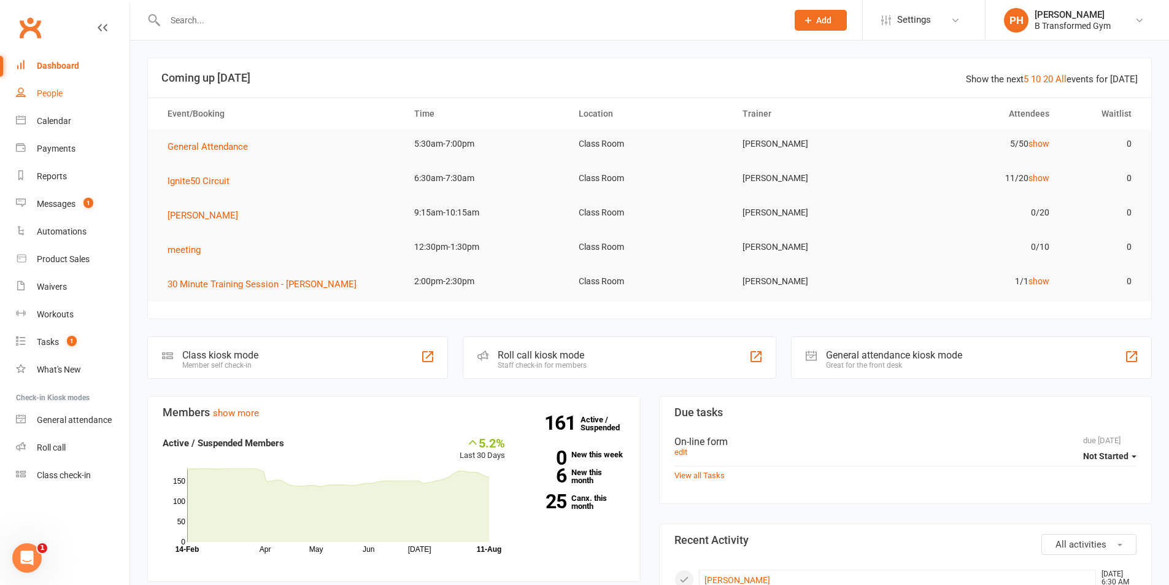
click at [59, 91] on div "People" at bounding box center [50, 93] width 26 height 10
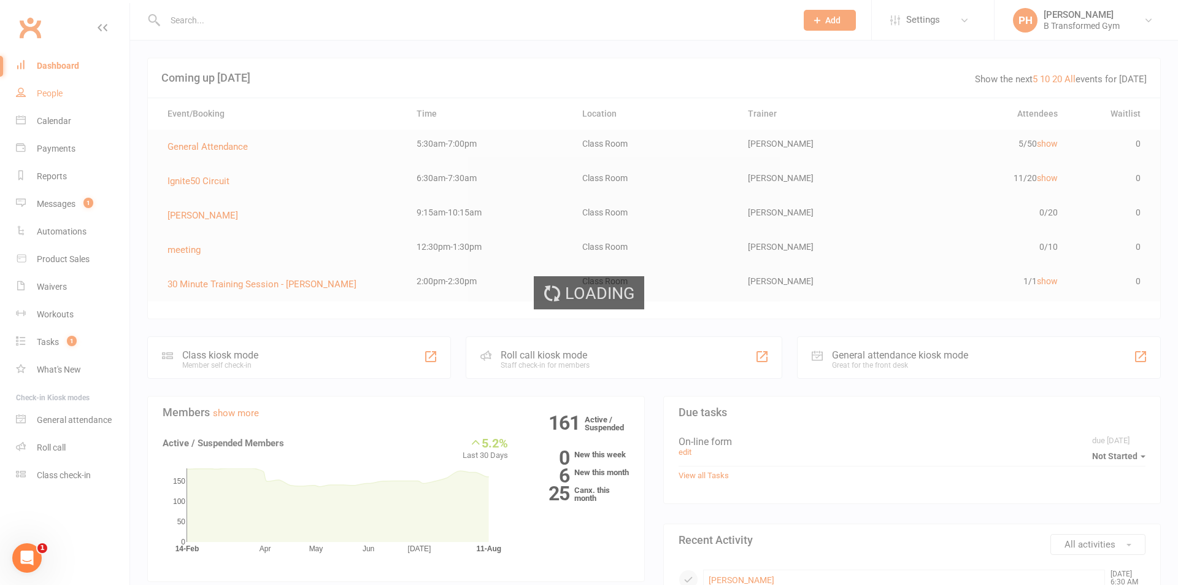
select select "50"
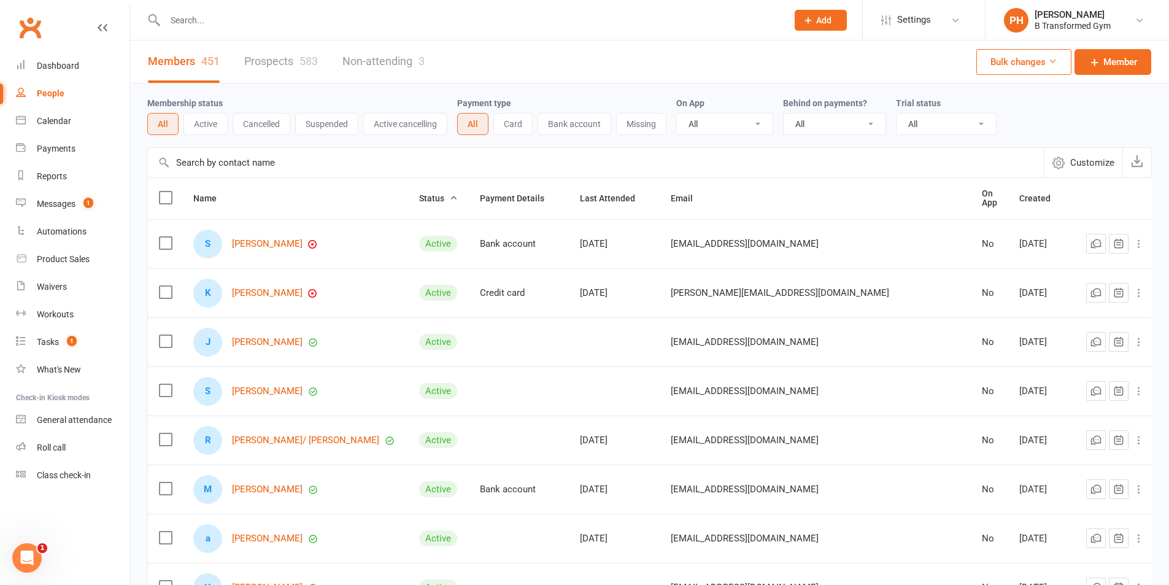
click at [179, 158] on input "text" at bounding box center [596, 162] width 896 height 29
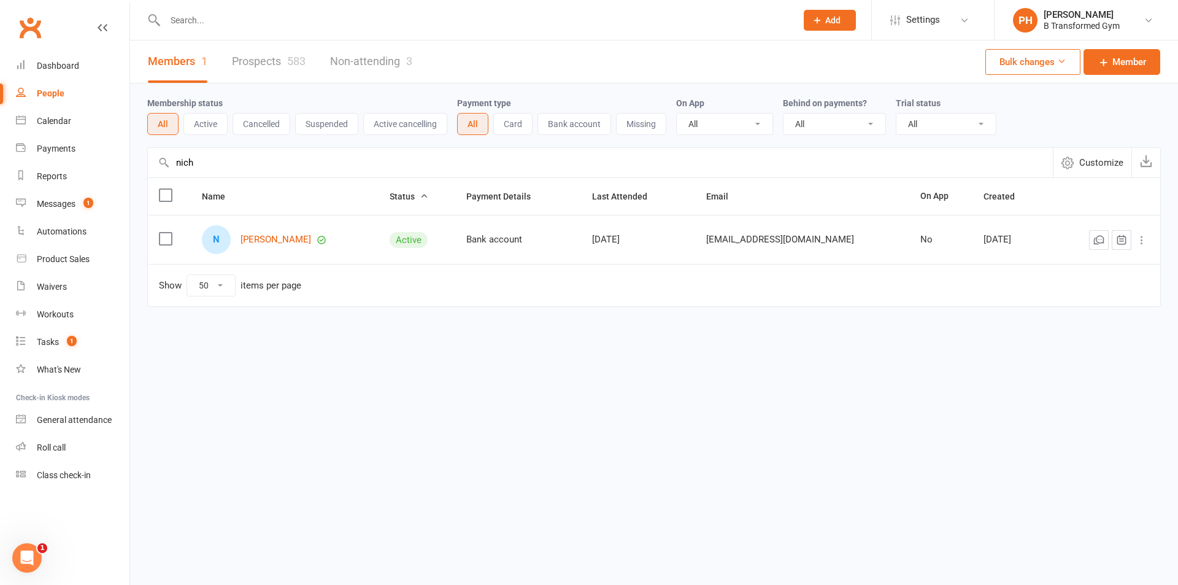
type input "nich"
click at [426, 247] on div "Active" at bounding box center [409, 240] width 38 height 16
click at [427, 245] on div "Active" at bounding box center [409, 240] width 38 height 16
click at [267, 239] on link "[PERSON_NAME]" at bounding box center [276, 239] width 71 height 10
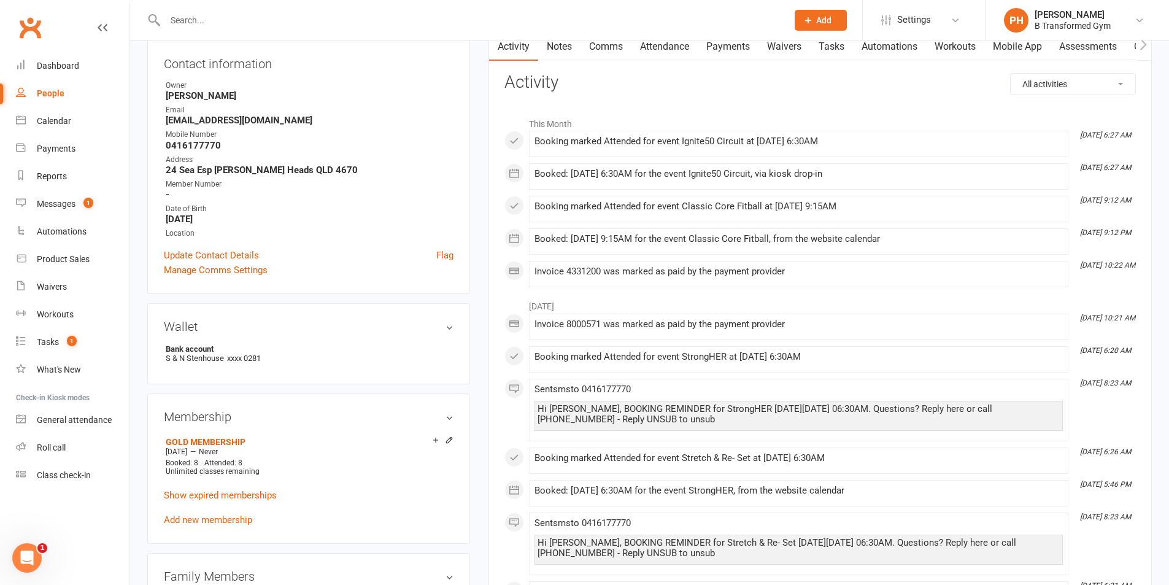
scroll to position [184, 0]
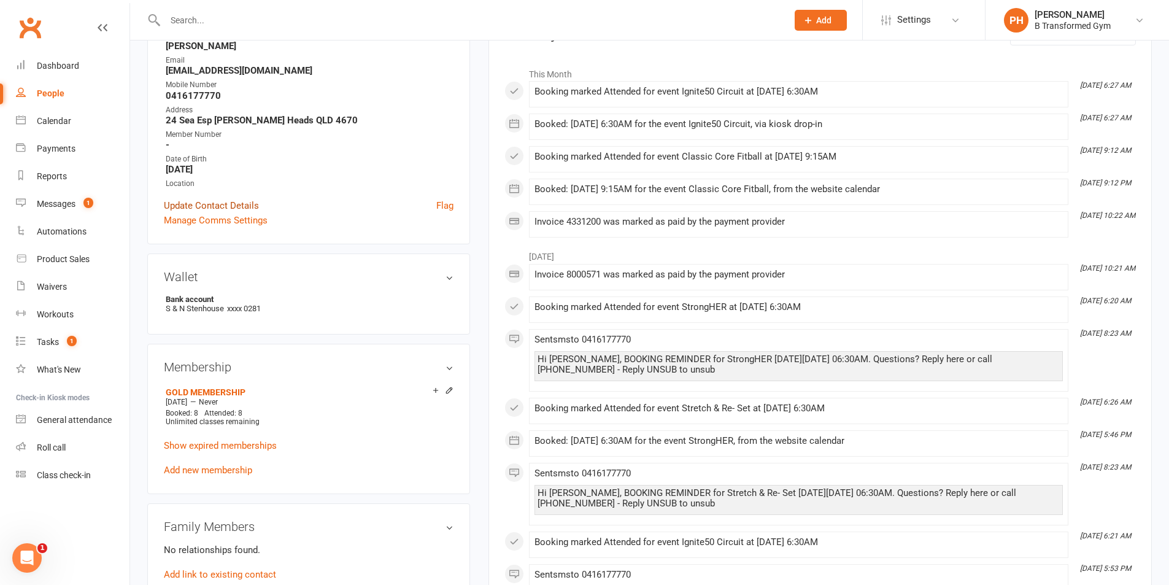
click at [226, 205] on link "Update Contact Details" at bounding box center [211, 205] width 95 height 15
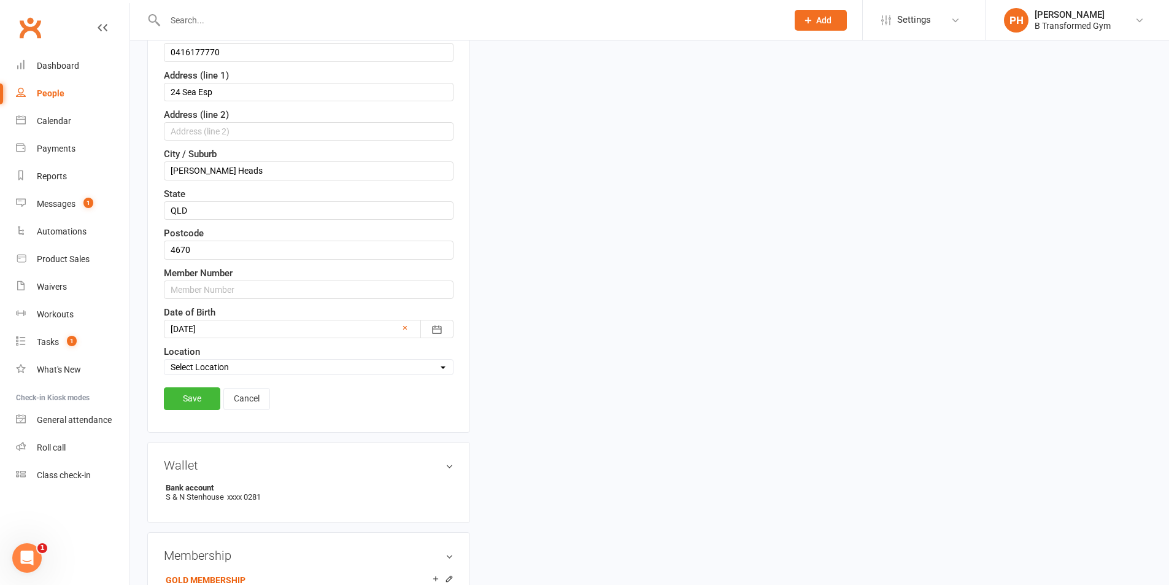
scroll to position [303, 0]
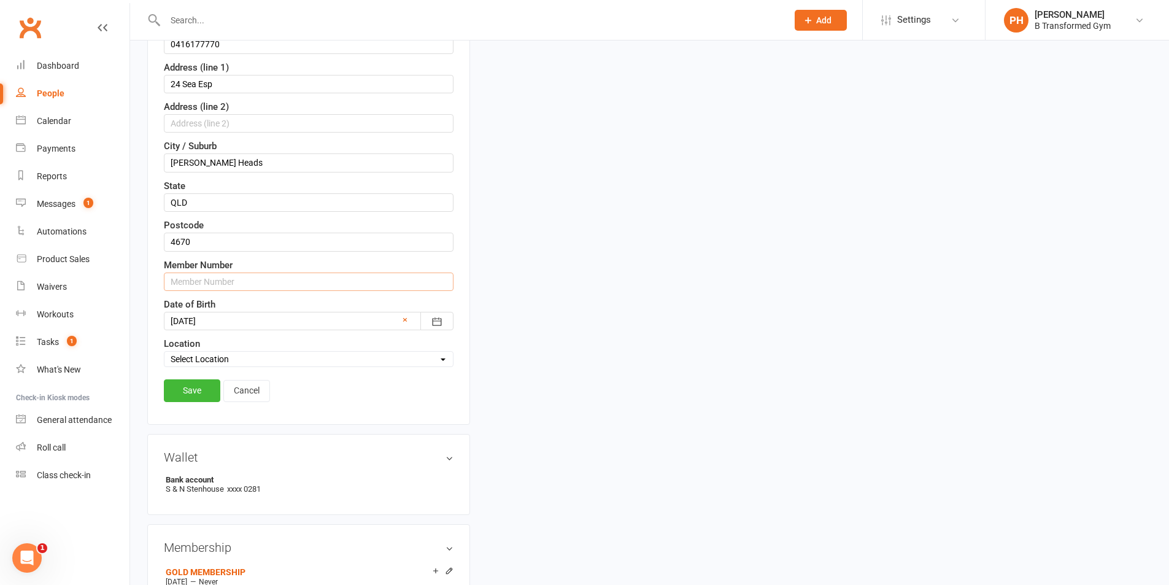
click at [168, 280] on input "text" at bounding box center [309, 281] width 290 height 18
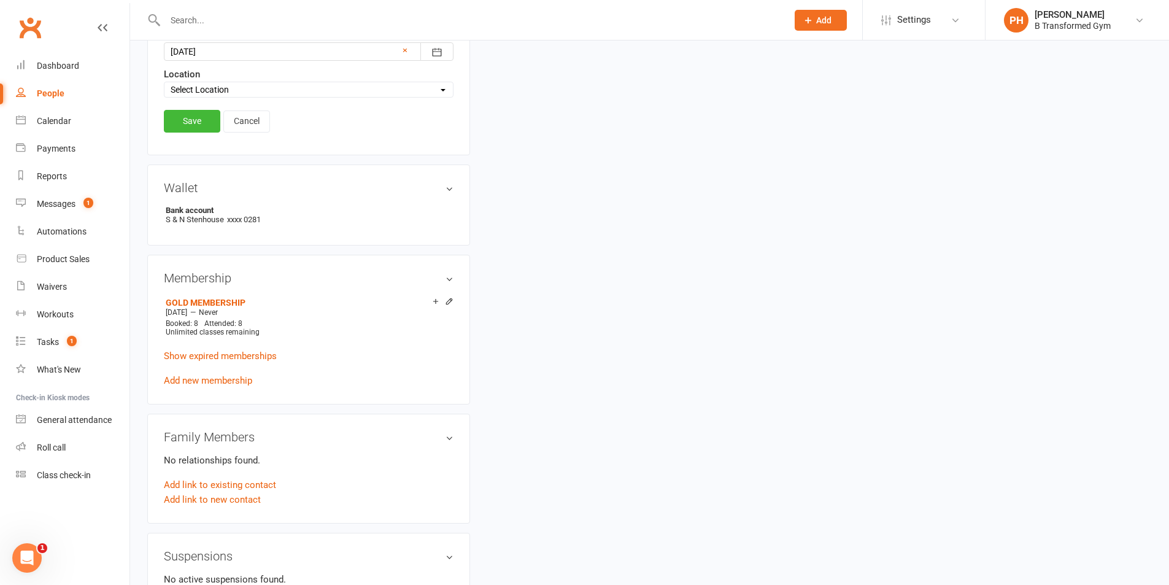
scroll to position [610, 0]
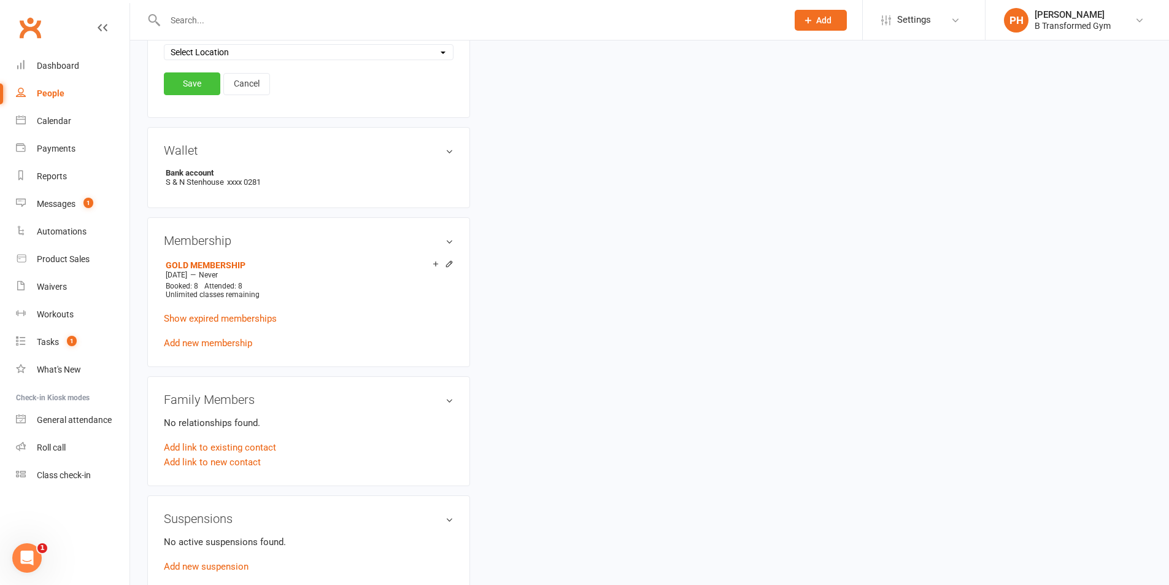
type input "220198"
click at [193, 84] on link "Save" at bounding box center [192, 83] width 56 height 22
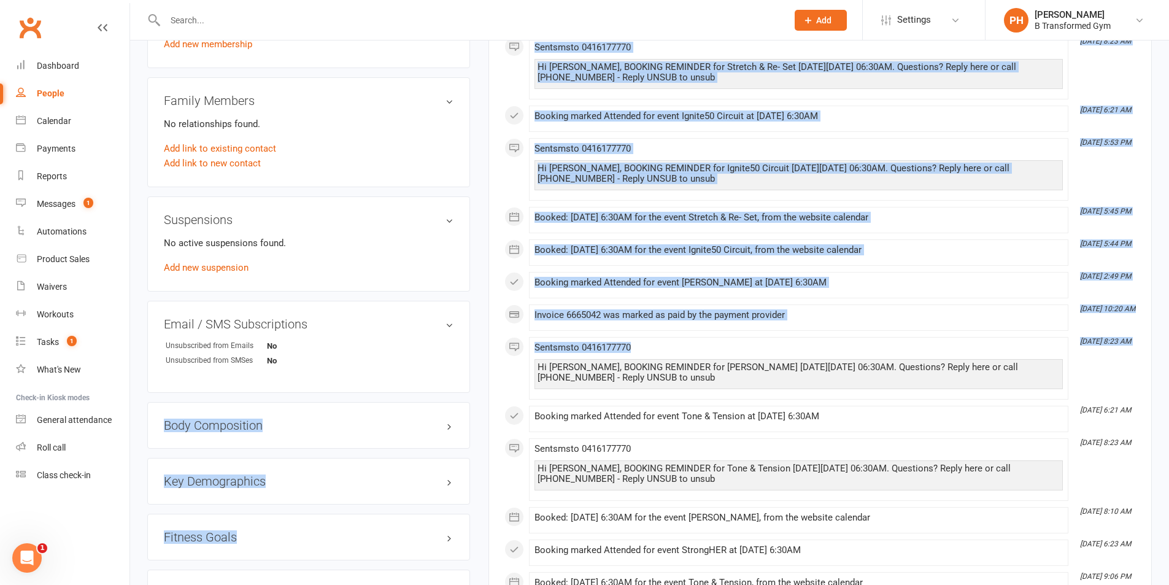
drag, startPoint x: 639, startPoint y: 309, endPoint x: -1016, endPoint y: 387, distance: 1656.5
click at [0, 387] on html "Prospect Member Non-attending contact Class / event Appointment Task Membership…" at bounding box center [584, 158] width 1169 height 1536
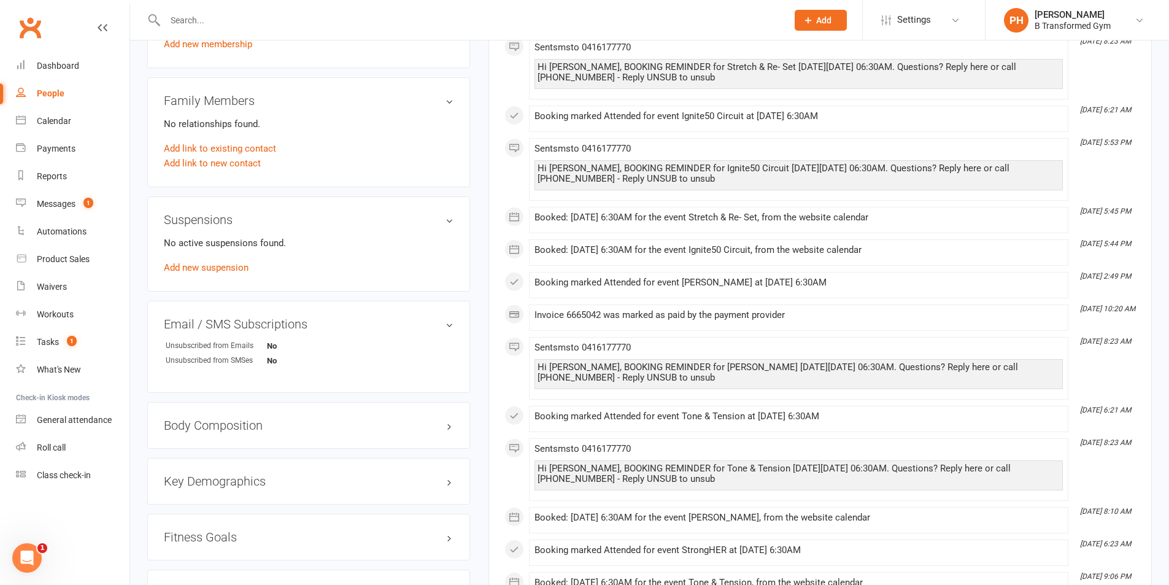
click at [357, 121] on p "No relationships found." at bounding box center [309, 124] width 290 height 15
select select "50"
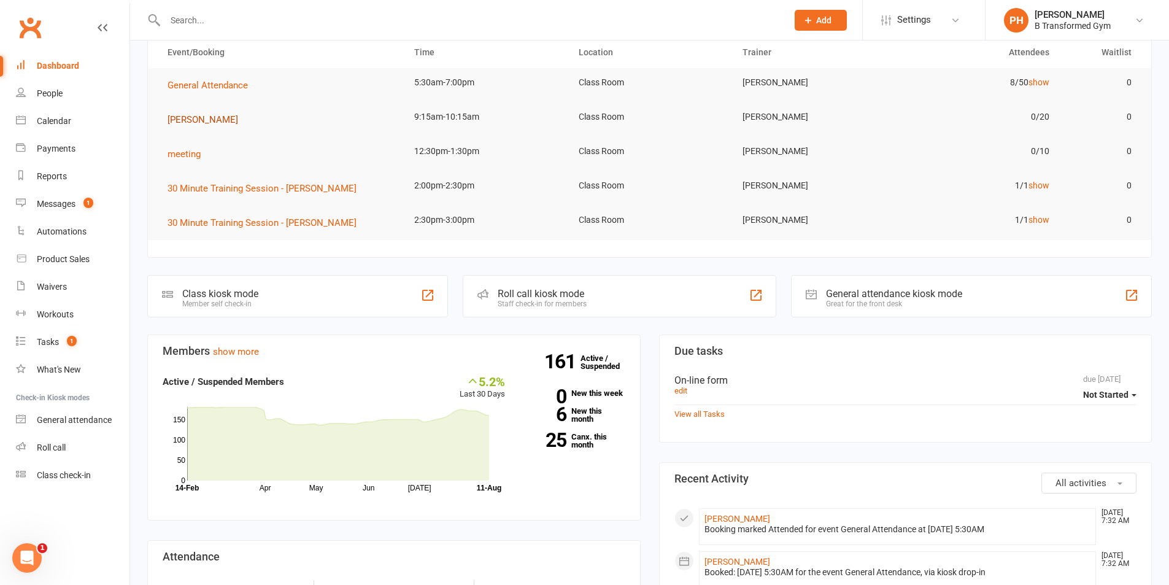
scroll to position [573, 0]
